Goal: Task Accomplishment & Management: Manage account settings

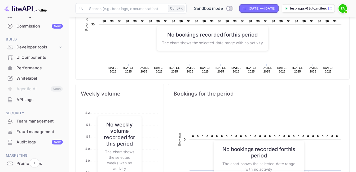
scroll to position [79, 0]
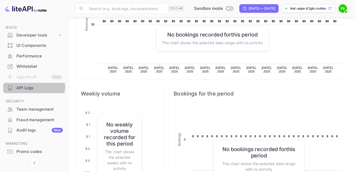
click at [33, 87] on div "API Logs" at bounding box center [39, 88] width 46 height 6
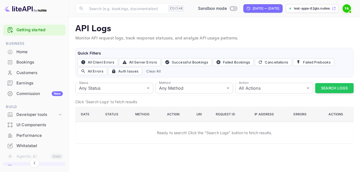
click at [29, 29] on link "Getting started" at bounding box center [39, 30] width 46 height 6
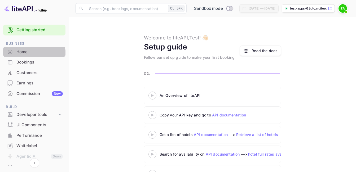
click at [27, 55] on div "Home" at bounding box center [34, 52] width 62 height 10
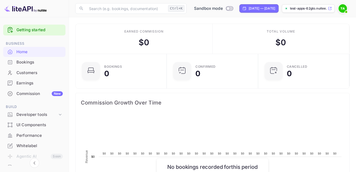
scroll to position [82, 84]
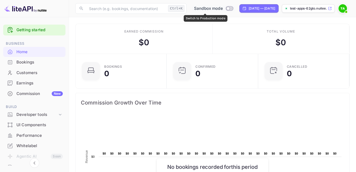
click at [222, 8] on input "Switch to Production mode" at bounding box center [227, 8] width 11 height 3
checkbox input "false"
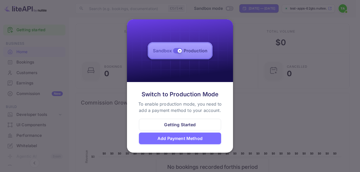
click at [179, 49] on img at bounding box center [180, 50] width 106 height 63
click at [252, 53] on div at bounding box center [180, 86] width 360 height 172
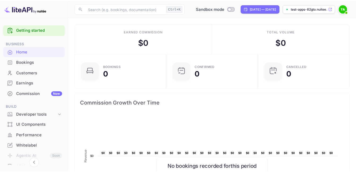
scroll to position [4, 4]
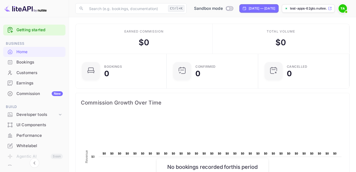
click at [343, 11] on span at bounding box center [345, 11] width 5 height 5
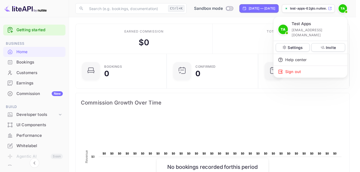
click at [178, 40] on div at bounding box center [180, 86] width 360 height 172
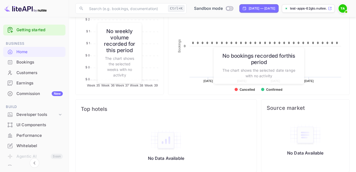
scroll to position [232, 0]
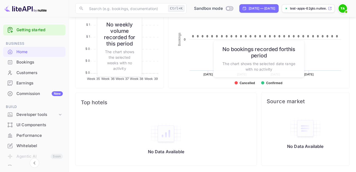
click at [306, 84] on rect at bounding box center [258, 48] width 170 height 85
click at [270, 58] on h6 "No bookings recorded for this period" at bounding box center [259, 52] width 80 height 13
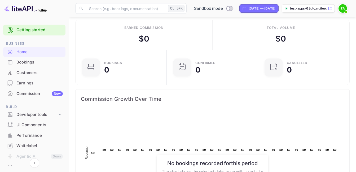
scroll to position [0, 0]
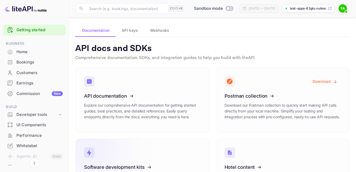
scroll to position [20, 0]
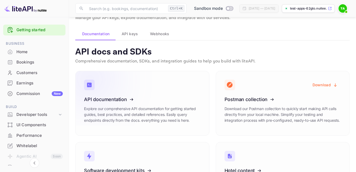
click at [141, 103] on icon at bounding box center [116, 98] width 82 height 55
click at [133, 35] on span "API keys" at bounding box center [130, 34] width 16 height 6
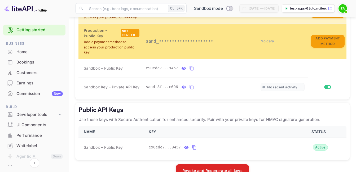
scroll to position [212, 0]
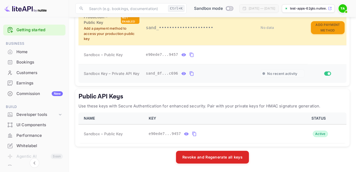
click at [189, 74] on icon "private api keys table" at bounding box center [191, 73] width 5 height 6
click at [192, 133] on icon "public api keys table" at bounding box center [194, 134] width 5 height 6
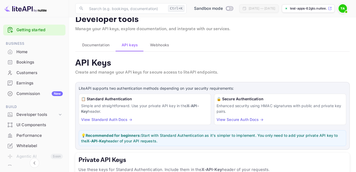
scroll to position [0, 0]
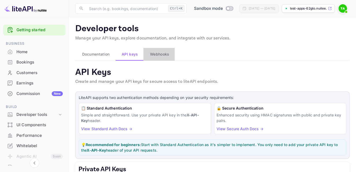
click at [159, 55] on span "Webhooks" at bounding box center [159, 54] width 19 height 6
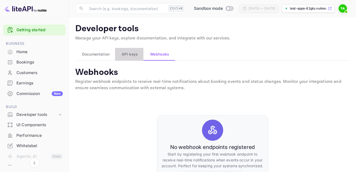
click at [132, 55] on span "API keys" at bounding box center [130, 54] width 16 height 6
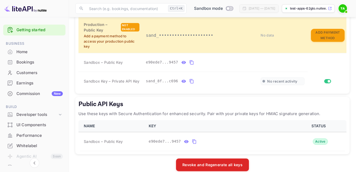
scroll to position [212, 0]
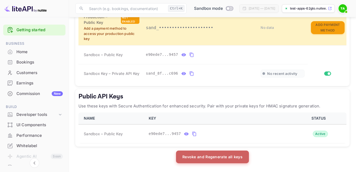
click at [217, 156] on button "Revoke and Regenerate all keys" at bounding box center [212, 157] width 73 height 13
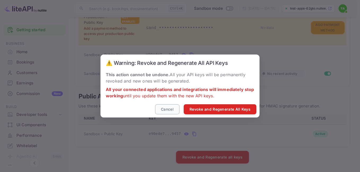
click at [168, 112] on button "Cancel" at bounding box center [167, 109] width 24 height 10
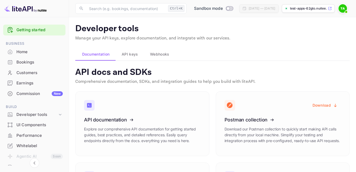
click at [129, 53] on span "API keys" at bounding box center [130, 54] width 16 height 6
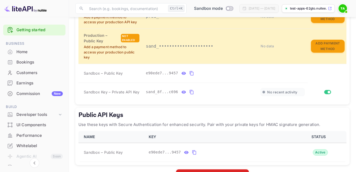
scroll to position [212, 0]
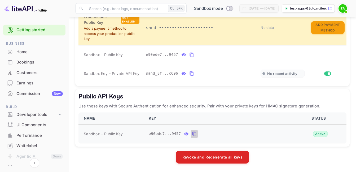
click at [192, 133] on icon "public api keys table" at bounding box center [194, 134] width 5 height 6
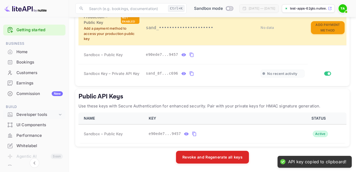
click at [42, 114] on div "Developer tools" at bounding box center [36, 115] width 41 height 6
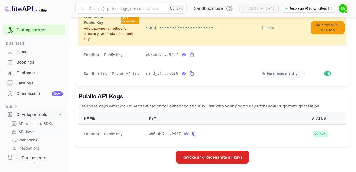
click at [31, 131] on p "API Keys" at bounding box center [27, 132] width 16 height 6
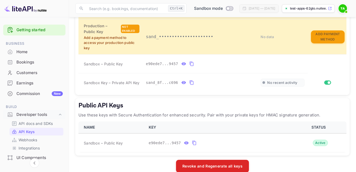
scroll to position [168, 0]
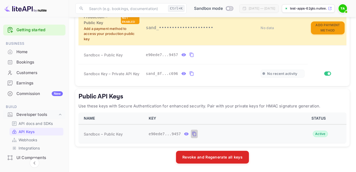
click at [192, 133] on icon "public api keys table" at bounding box center [194, 134] width 5 height 6
click at [192, 134] on icon "public api keys table" at bounding box center [194, 134] width 5 height 6
click at [189, 73] on icon "private api keys table" at bounding box center [191, 73] width 5 height 6
click at [192, 133] on icon "public api keys table" at bounding box center [194, 134] width 5 height 6
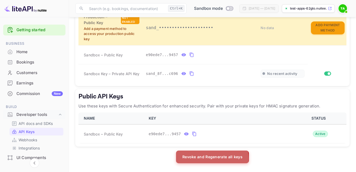
click at [204, 159] on button "Revoke and Regenerate all keys" at bounding box center [212, 157] width 73 height 13
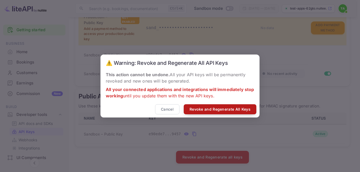
click at [210, 113] on button "Revoke and Regenerate All Keys" at bounding box center [219, 109] width 73 height 10
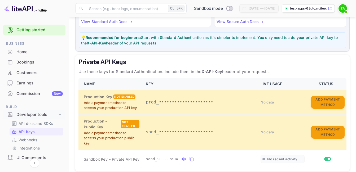
scroll to position [130, 0]
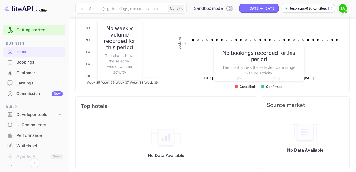
scroll to position [206, 0]
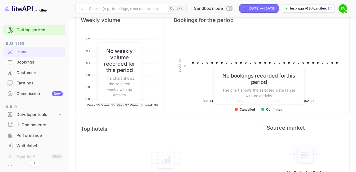
drag, startPoint x: 30, startPoint y: 53, endPoint x: 208, endPoint y: 70, distance: 178.7
click at [30, 53] on div "Home" at bounding box center [39, 52] width 46 height 6
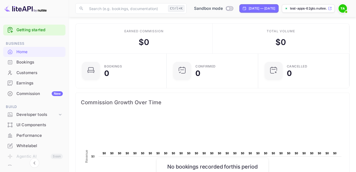
scroll to position [0, 0]
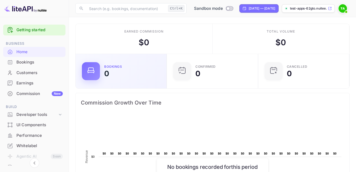
click at [106, 70] on div "0" at bounding box center [106, 73] width 5 height 7
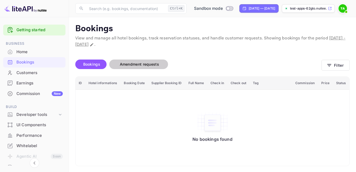
click at [136, 65] on span "Amendment requests" at bounding box center [139, 64] width 39 height 5
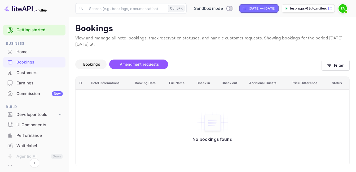
click at [95, 63] on span "Bookings" at bounding box center [91, 64] width 17 height 5
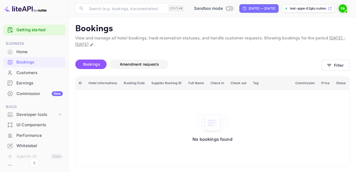
click at [131, 64] on span "Amendment requests" at bounding box center [139, 64] width 39 height 5
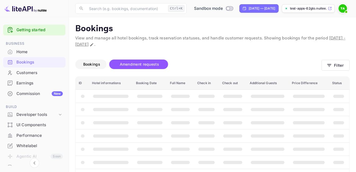
click at [87, 62] on span "Bookings" at bounding box center [91, 64] width 17 height 5
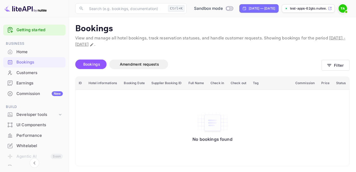
click at [26, 53] on div "Home" at bounding box center [39, 52] width 46 height 6
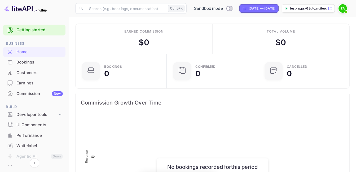
scroll to position [82, 84]
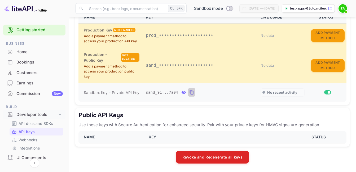
click at [189, 92] on icon "private api keys table" at bounding box center [191, 92] width 5 height 6
click at [189, 92] on icon "private api keys table" at bounding box center [191, 92] width 4 height 5
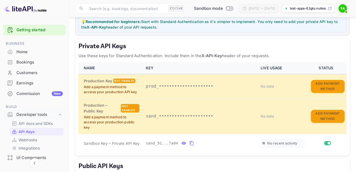
scroll to position [77, 0]
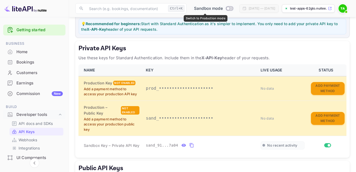
click at [222, 8] on input "Switch to Production mode" at bounding box center [227, 8] width 11 height 3
checkbox input "false"
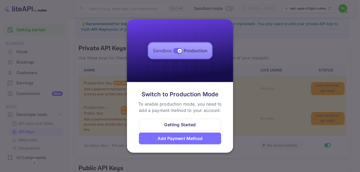
click at [187, 123] on div "Getting Started" at bounding box center [180, 125] width 32 height 6
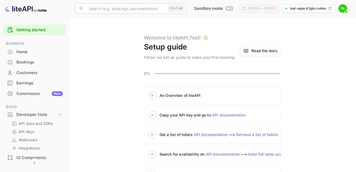
click at [110, 10] on input "text" at bounding box center [126, 8] width 80 height 11
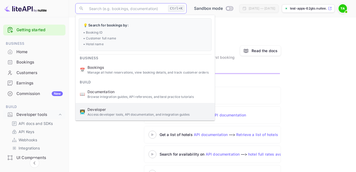
click at [124, 114] on p "Access developer tools, API documentation, and integration guides" at bounding box center [148, 114] width 123 height 5
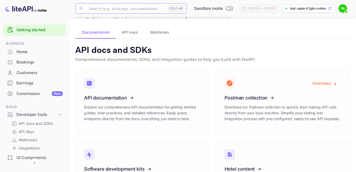
scroll to position [26, 0]
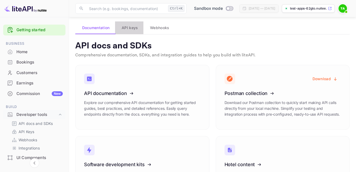
click at [129, 28] on span "API keys" at bounding box center [130, 28] width 16 height 6
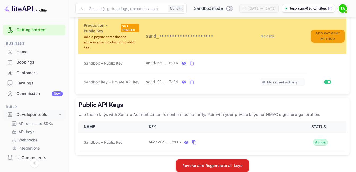
scroll to position [212, 0]
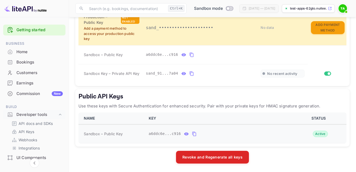
click at [192, 134] on icon "public api keys table" at bounding box center [194, 134] width 5 height 6
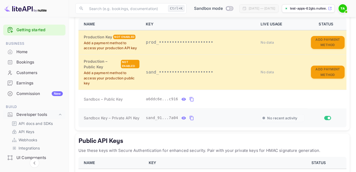
scroll to position [159, 0]
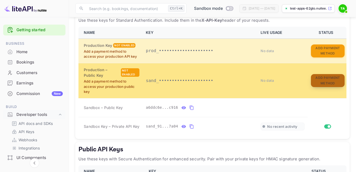
click at [329, 75] on button "Add Payment Method" at bounding box center [328, 80] width 34 height 13
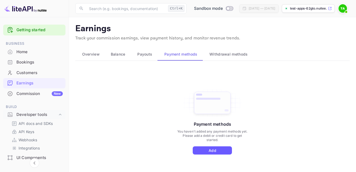
click at [209, 149] on button "Add" at bounding box center [211, 150] width 39 height 8
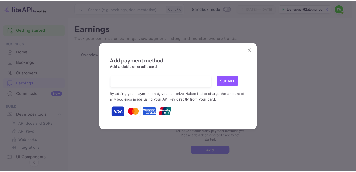
scroll to position [1, 0]
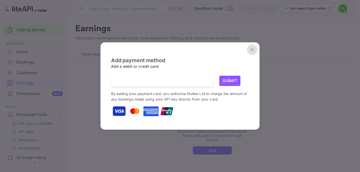
click at [250, 47] on icon "close" at bounding box center [252, 50] width 6 height 6
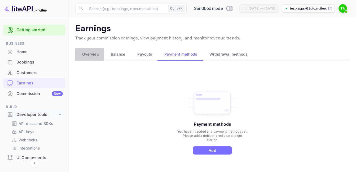
click at [92, 54] on span "Overview" at bounding box center [90, 54] width 17 height 6
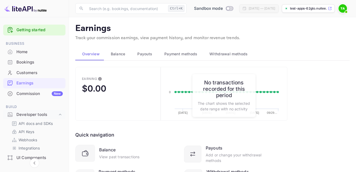
scroll to position [0, 0]
click at [118, 54] on span "Balance" at bounding box center [118, 54] width 15 height 6
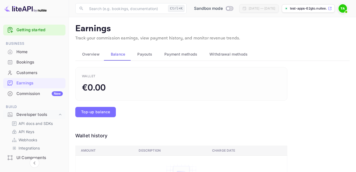
click at [151, 55] on span "Payouts" at bounding box center [144, 54] width 15 height 6
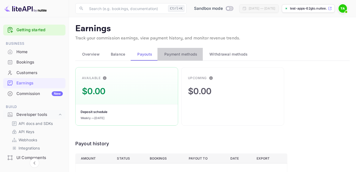
click at [182, 54] on span "Payment methods" at bounding box center [180, 54] width 33 height 6
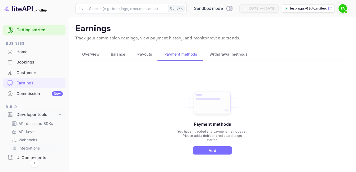
click at [31, 148] on p "Integrations" at bounding box center [29, 148] width 21 height 6
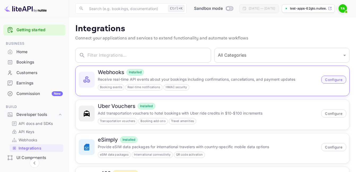
click at [335, 81] on button "Configure" at bounding box center [333, 80] width 25 height 8
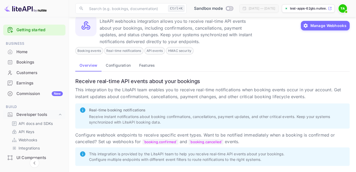
scroll to position [21, 0]
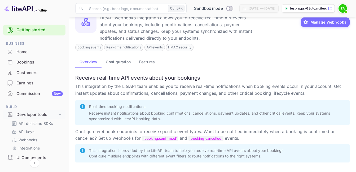
click at [117, 63] on button "Configuration" at bounding box center [117, 61] width 33 height 13
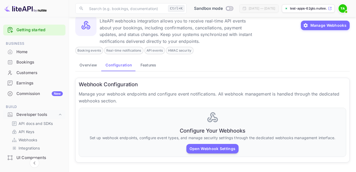
scroll to position [17, 0]
click at [214, 148] on button "Open Webhook Settings" at bounding box center [212, 149] width 52 height 10
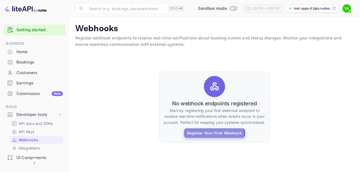
click at [213, 135] on button "Register Your First Webhook" at bounding box center [214, 133] width 61 height 10
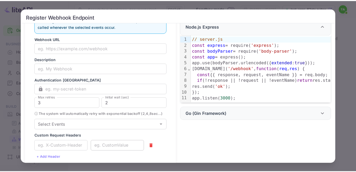
scroll to position [58, 0]
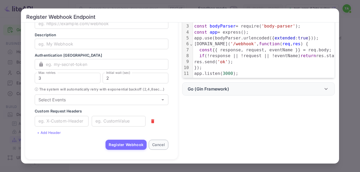
click at [159, 145] on button "Cancel" at bounding box center [159, 145] width 20 height 10
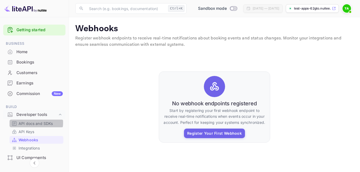
click at [36, 123] on p "API docs and SDKs" at bounding box center [36, 124] width 34 height 6
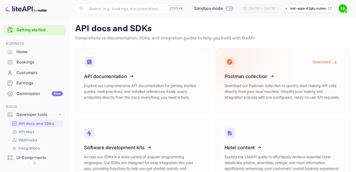
click at [259, 90] on icon at bounding box center [257, 75] width 82 height 55
click at [334, 61] on icon "button" at bounding box center [335, 62] width 5 height 5
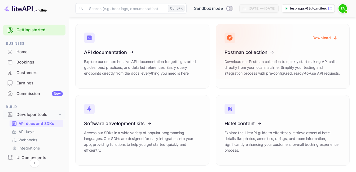
scroll to position [30, 0]
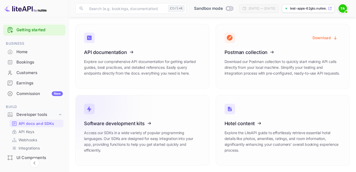
click at [122, 118] on icon at bounding box center [116, 122] width 82 height 55
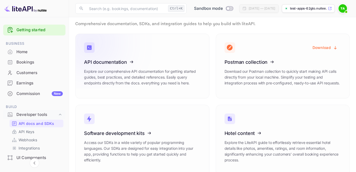
scroll to position [0, 0]
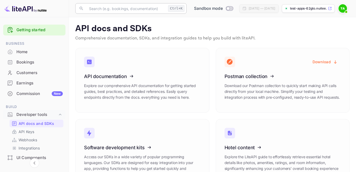
click at [128, 12] on input "text" at bounding box center [126, 8] width 80 height 11
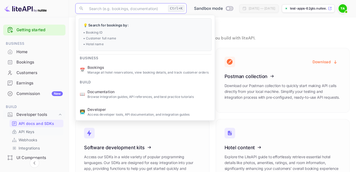
click at [34, 132] on p "API Keys" at bounding box center [27, 132] width 16 height 6
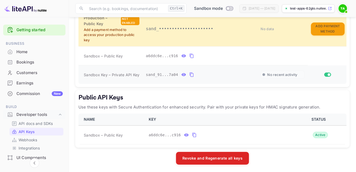
scroll to position [168, 0]
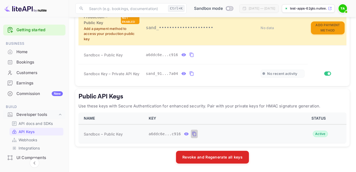
click at [192, 134] on icon "public api keys table" at bounding box center [194, 134] width 4 height 5
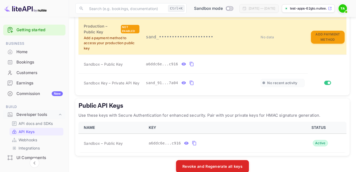
scroll to position [159, 0]
click at [189, 63] on icon "private api keys table" at bounding box center [191, 64] width 4 height 5
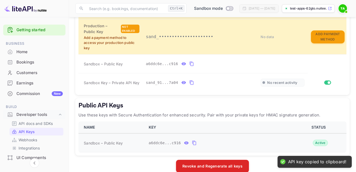
click at [192, 141] on icon "public api keys table" at bounding box center [194, 143] width 5 height 6
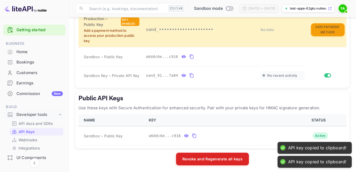
scroll to position [168, 0]
